Goal: Task Accomplishment & Management: Complete application form

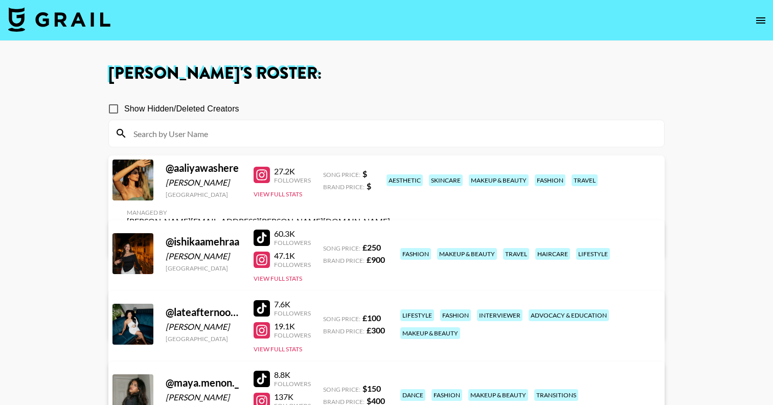
click at [92, 13] on img at bounding box center [59, 19] width 102 height 25
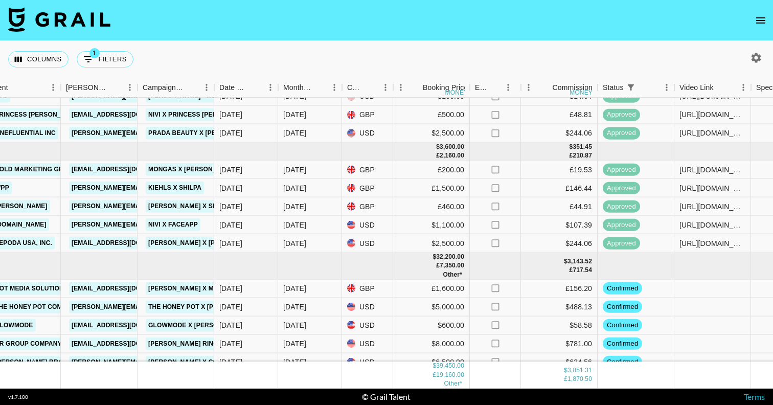
scroll to position [126, 356]
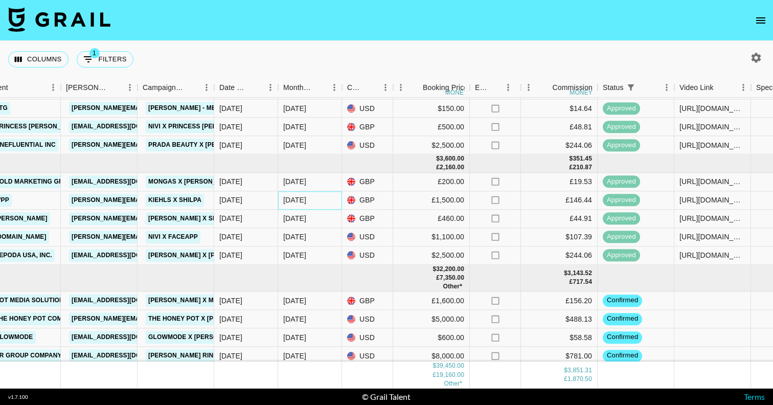
click at [301, 201] on div "[DATE]" at bounding box center [294, 200] width 23 height 10
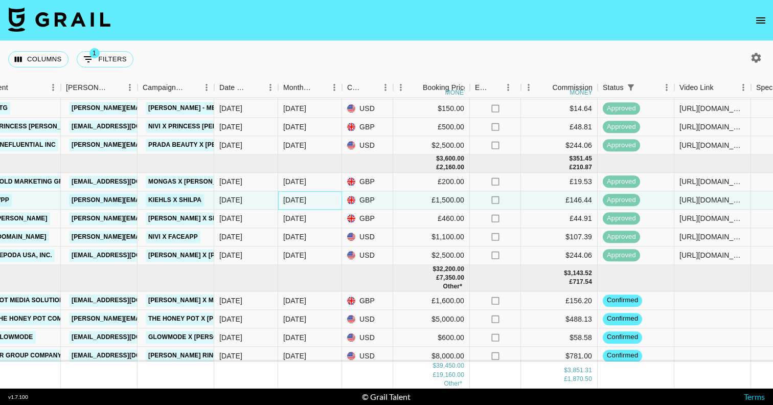
click at [300, 197] on div "[DATE]" at bounding box center [294, 200] width 23 height 10
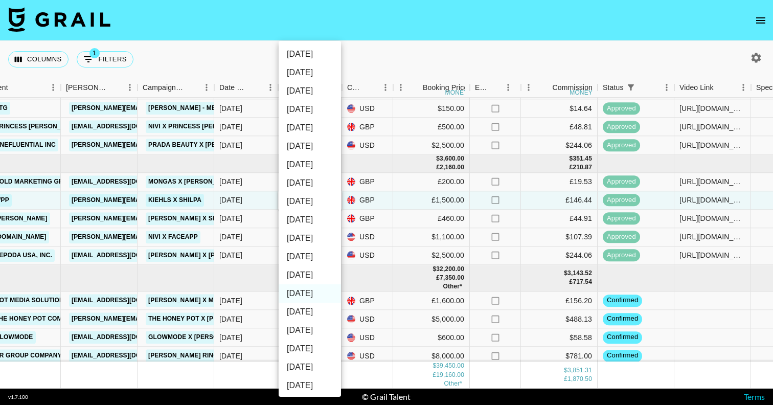
click at [316, 271] on li "[DATE]" at bounding box center [309, 275] width 62 height 18
type input "[DATE]"
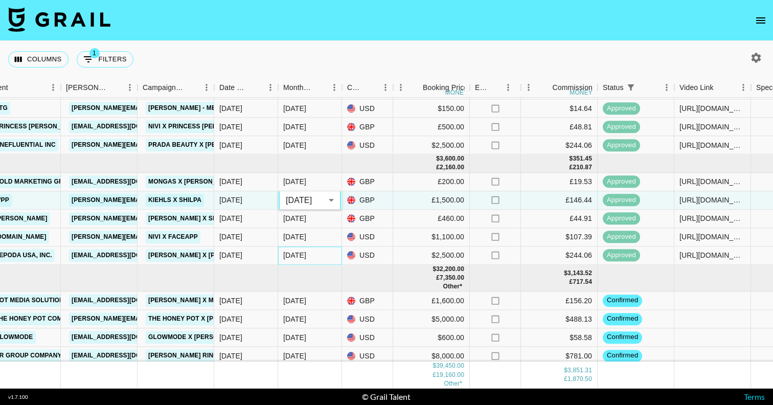
click at [309, 255] on div "[DATE]" at bounding box center [310, 255] width 64 height 18
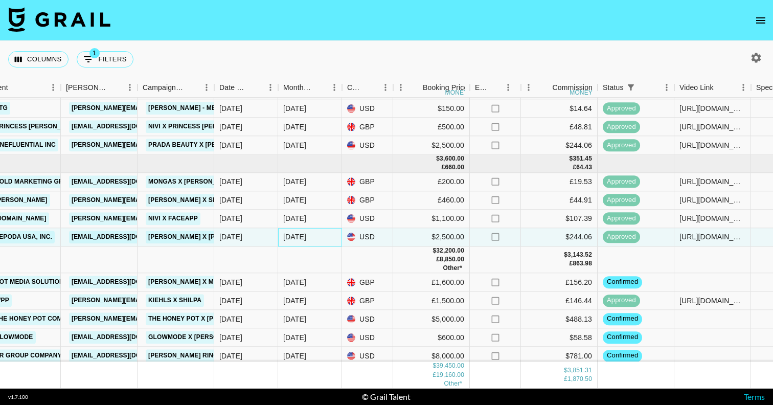
click at [299, 237] on div "[DATE]" at bounding box center [294, 236] width 23 height 10
click at [310, 237] on div "[DATE]" at bounding box center [310, 237] width 64 height 18
click at [321, 266] on div at bounding box center [310, 259] width 64 height 27
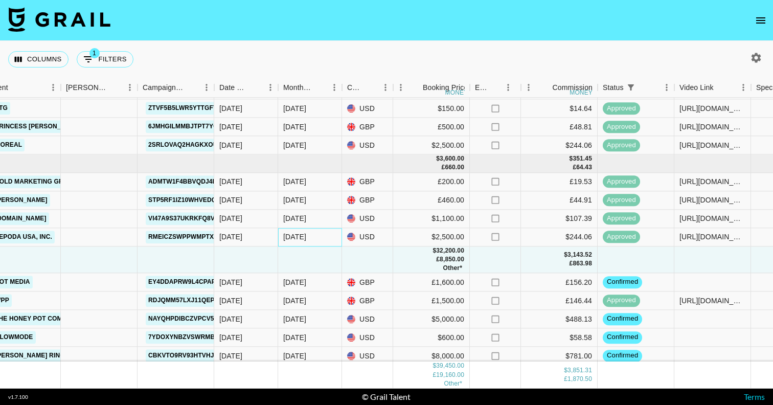
click at [285, 229] on div "[DATE]" at bounding box center [310, 237] width 64 height 18
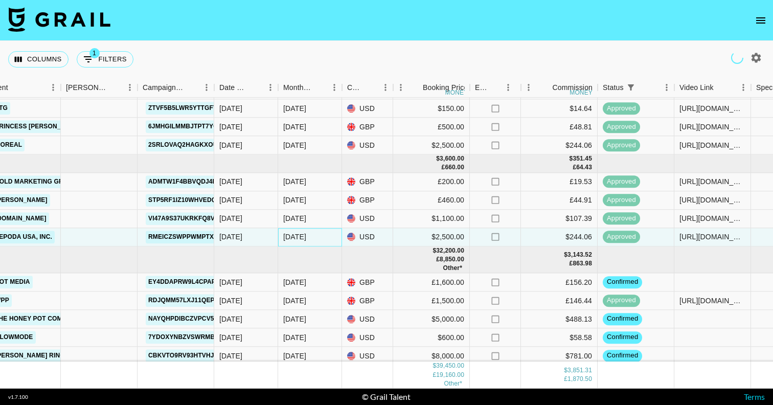
click at [297, 236] on div "[DATE]" at bounding box center [294, 236] width 23 height 10
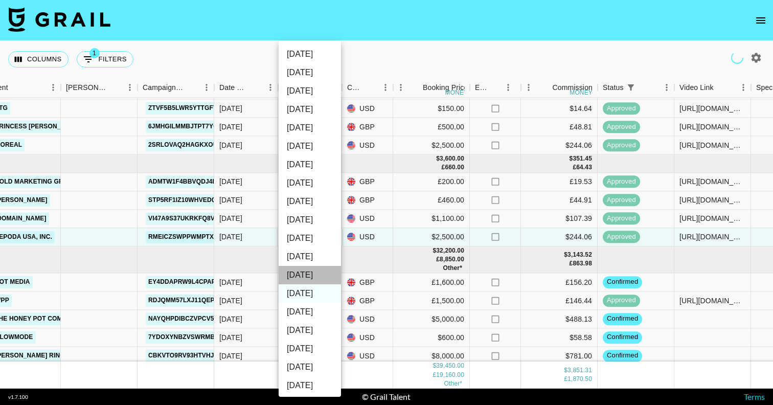
click at [316, 273] on li "[DATE]" at bounding box center [309, 275] width 62 height 18
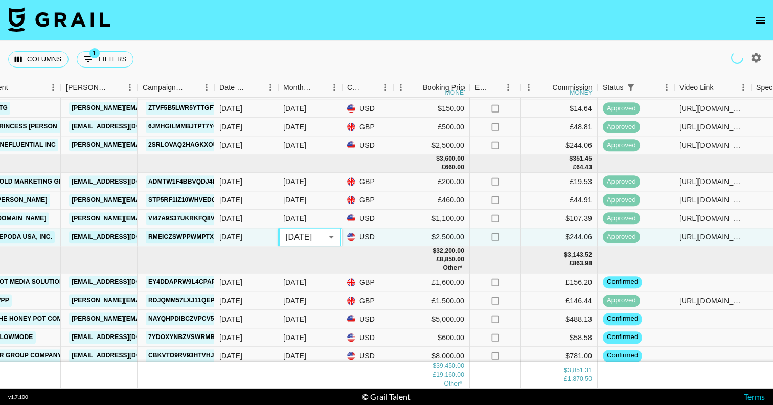
type input "[DATE]"
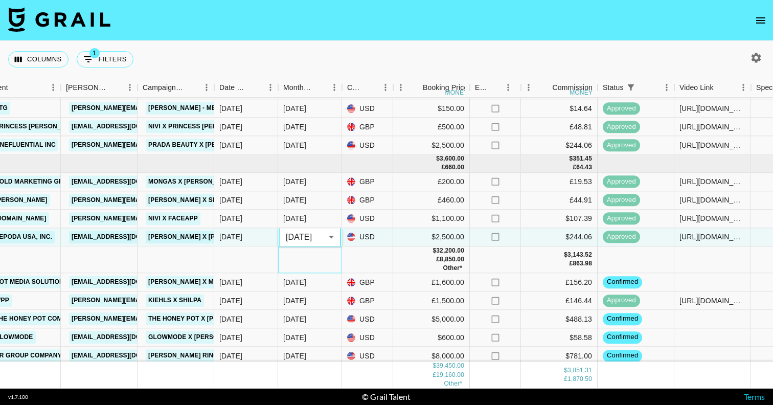
click at [334, 259] on div at bounding box center [310, 259] width 64 height 27
click at [323, 246] on div at bounding box center [310, 259] width 64 height 27
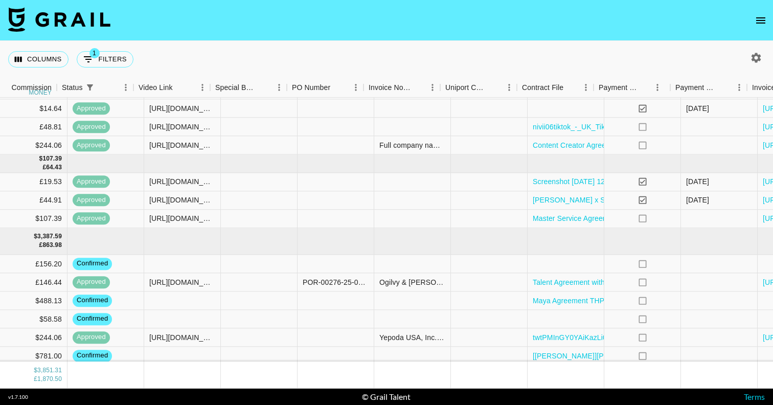
scroll to position [126, 925]
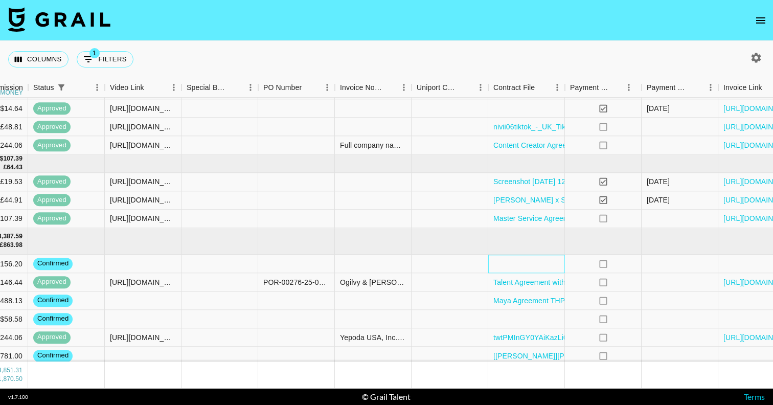
click at [507, 264] on div at bounding box center [526, 263] width 77 height 18
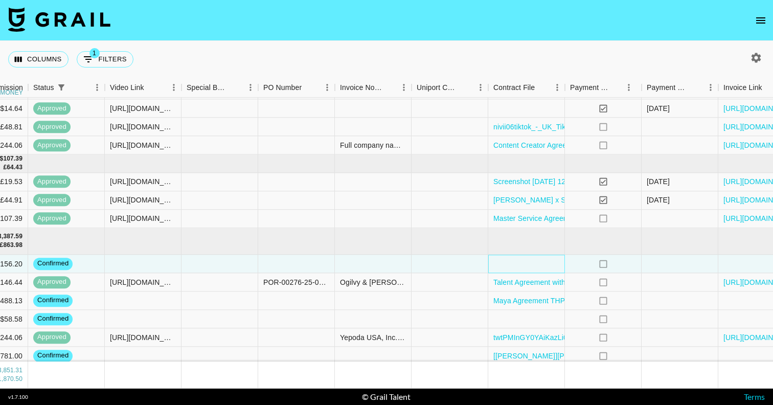
click at [507, 264] on div at bounding box center [526, 263] width 77 height 18
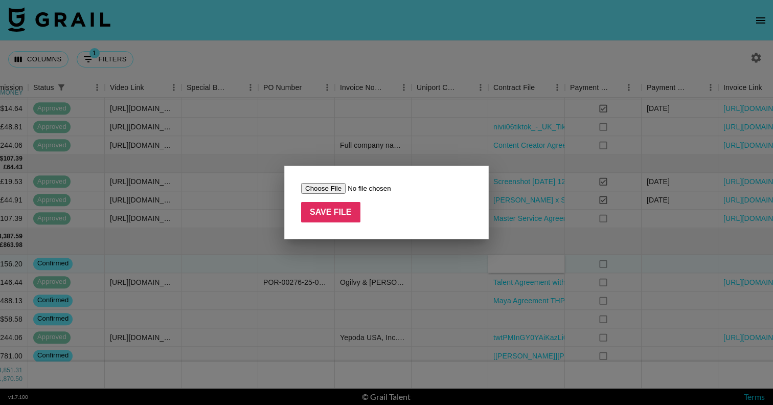
click at [329, 192] on input "file" at bounding box center [365, 188] width 129 height 11
type input "C:\fakepath\MTR_Brand_x_Shilpa_Sajan Signed.pdf"
click at [316, 205] on input "Save File" at bounding box center [330, 212] width 59 height 20
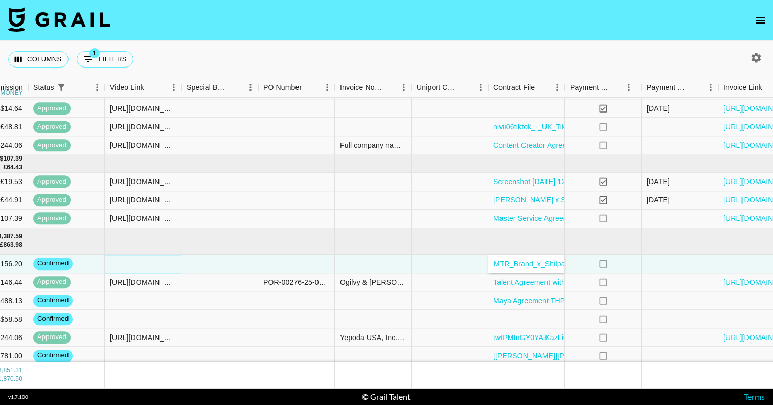
click at [151, 269] on div at bounding box center [143, 263] width 77 height 18
type input "[URL][DOMAIN_NAME]"
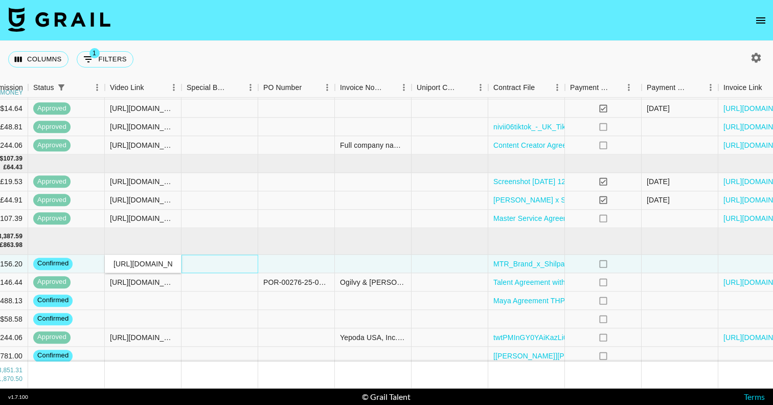
click at [232, 264] on div at bounding box center [219, 263] width 77 height 18
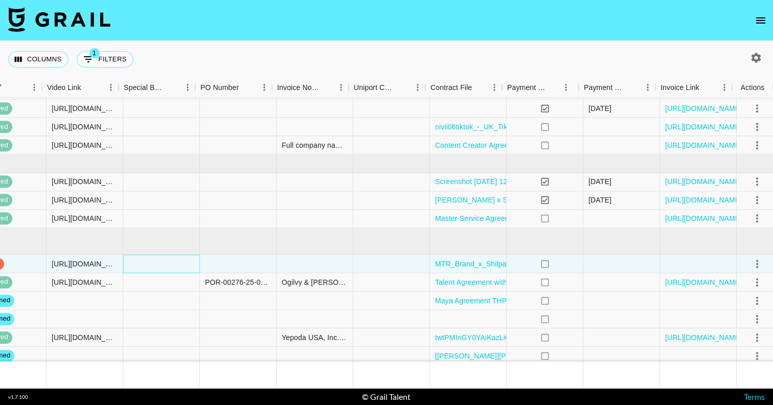
scroll to position [126, 988]
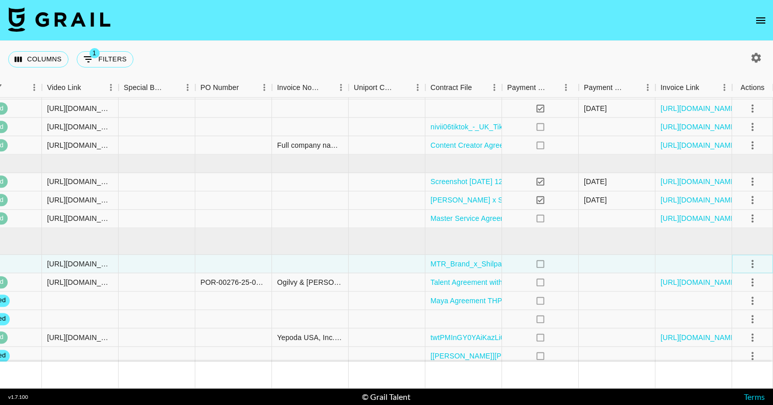
click at [750, 261] on icon "select merge strategy" at bounding box center [752, 264] width 12 height 12
click at [735, 359] on div "Approve" at bounding box center [729, 359] width 31 height 12
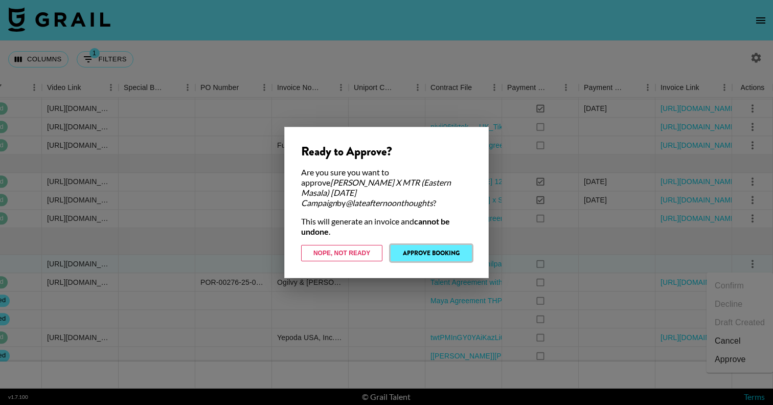
click at [444, 247] on button "Approve Booking" at bounding box center [430, 253] width 81 height 16
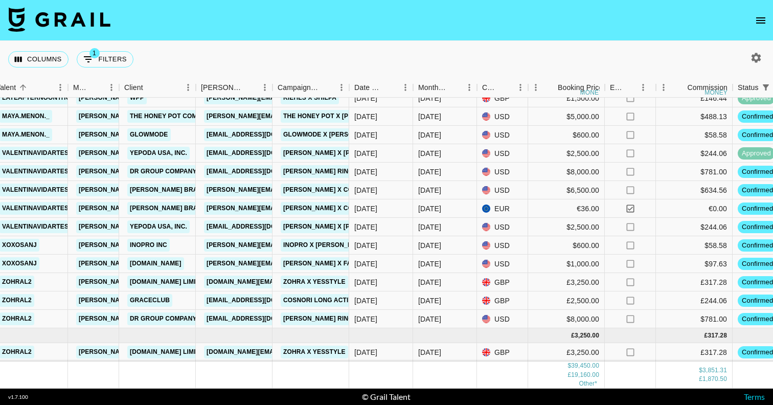
scroll to position [310, 207]
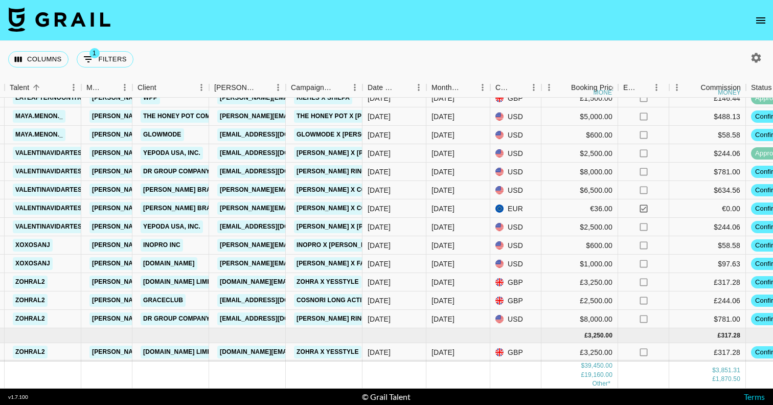
click at [755, 55] on icon "button" at bounding box center [756, 58] width 10 height 10
select select "[DATE]"
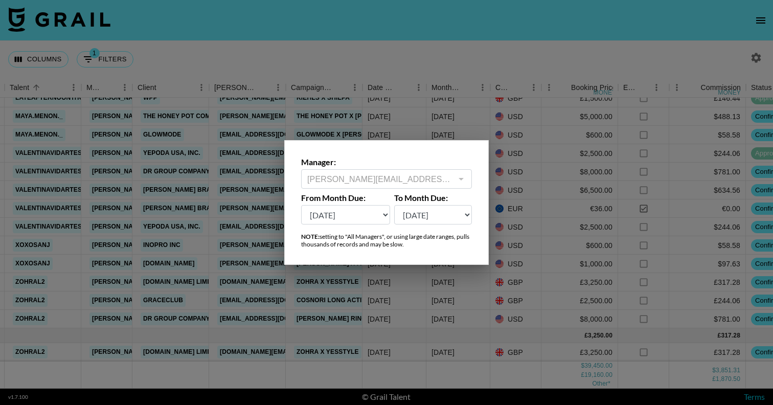
click at [755, 55] on div at bounding box center [386, 202] width 773 height 405
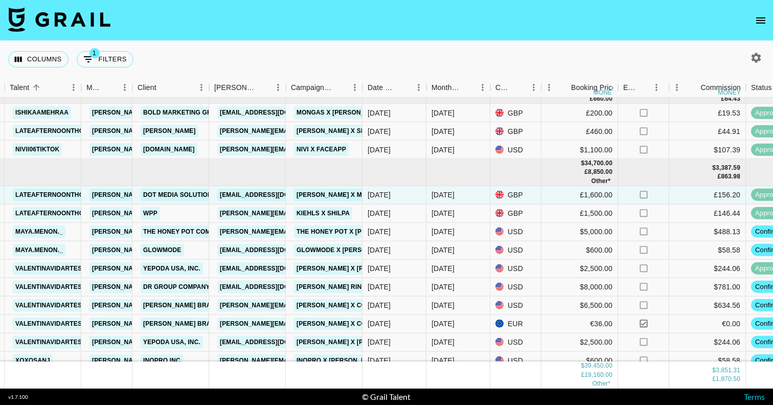
scroll to position [0, 207]
